Goal: Check status

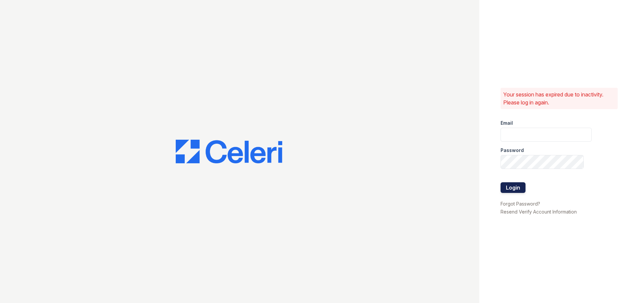
type input "arioso.pm@cafmanagement.com"
click at [516, 187] on button "Login" at bounding box center [513, 187] width 25 height 11
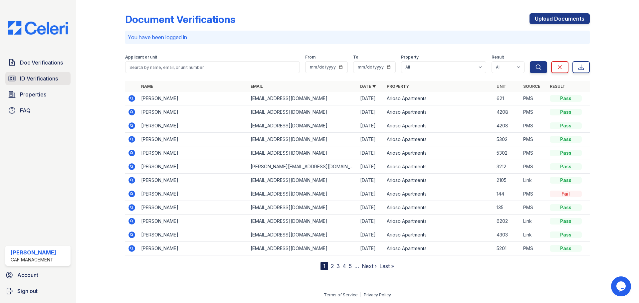
click at [45, 79] on span "ID Verifications" at bounding box center [39, 79] width 38 height 8
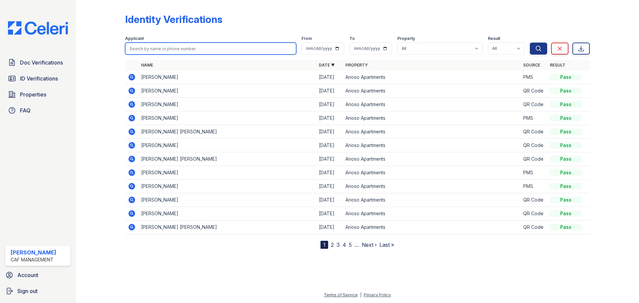
click at [183, 51] on input "search" at bounding box center [210, 49] width 171 height 12
type input "[PERSON_NAME]"
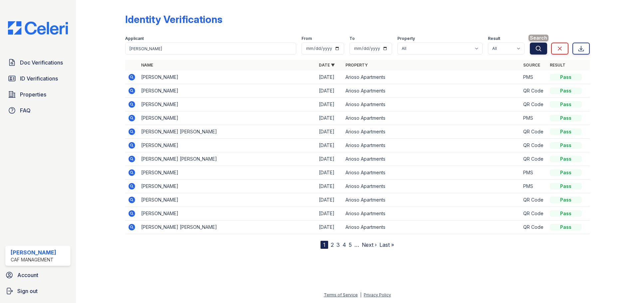
click at [539, 49] on icon "submit" at bounding box center [538, 48] width 7 height 7
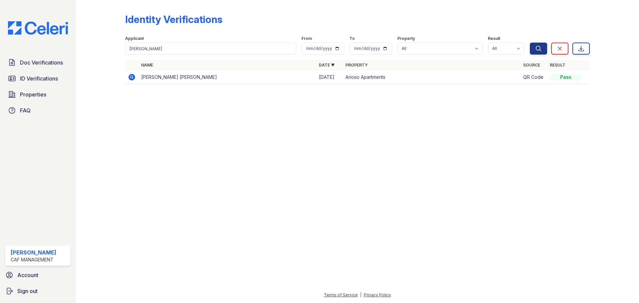
click at [133, 76] on icon at bounding box center [132, 77] width 7 height 7
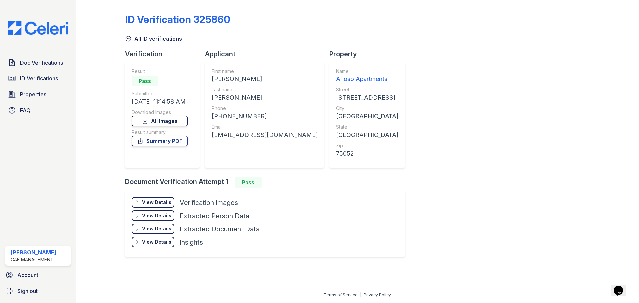
click at [172, 122] on link "All Images" at bounding box center [160, 121] width 56 height 11
